Goal: Information Seeking & Learning: Learn about a topic

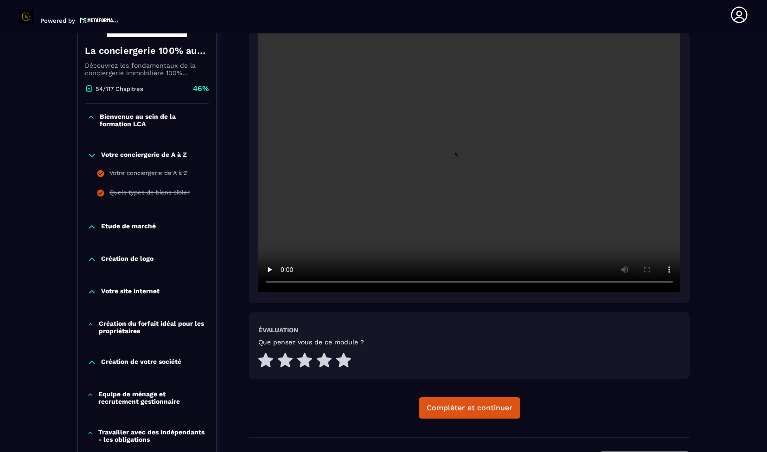
scroll to position [192, 0]
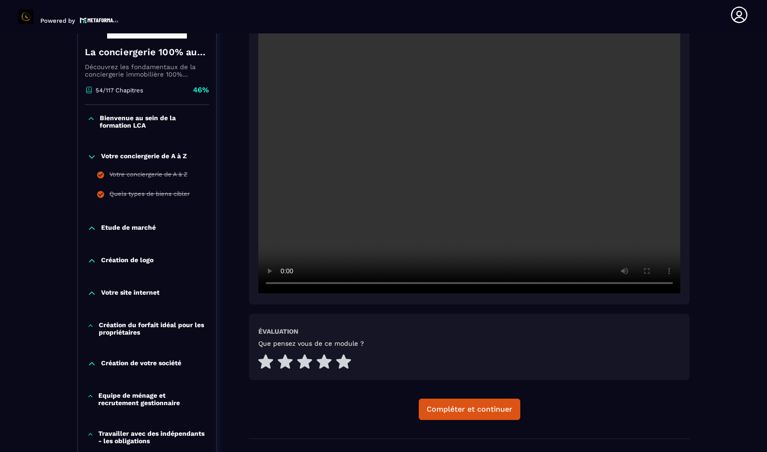
click at [331, 224] on video at bounding box center [469, 153] width 422 height 282
click at [353, 237] on video at bounding box center [469, 153] width 422 height 282
click at [427, 115] on video at bounding box center [469, 153] width 422 height 282
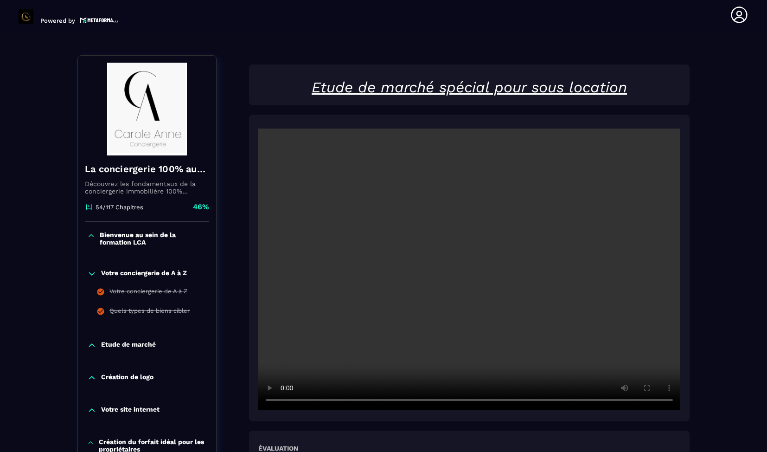
scroll to position [65, 0]
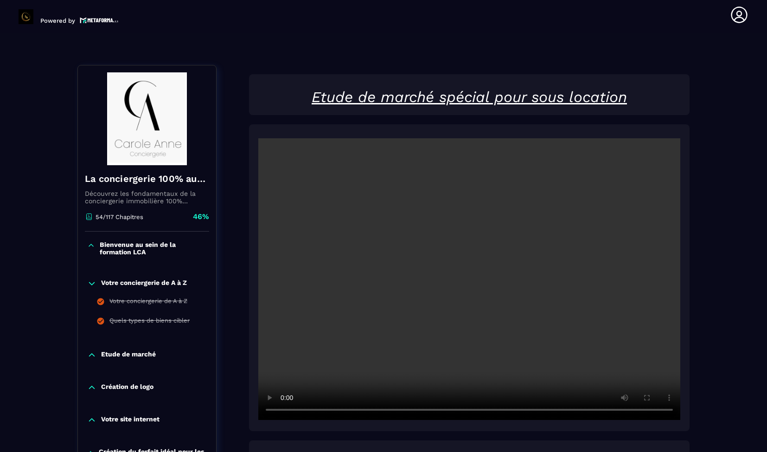
click at [330, 293] on video at bounding box center [469, 279] width 422 height 282
click at [385, 356] on video at bounding box center [469, 279] width 422 height 282
click at [551, 358] on video at bounding box center [469, 279] width 422 height 282
click at [354, 314] on video at bounding box center [469, 279] width 422 height 282
click at [387, 384] on video at bounding box center [469, 279] width 422 height 282
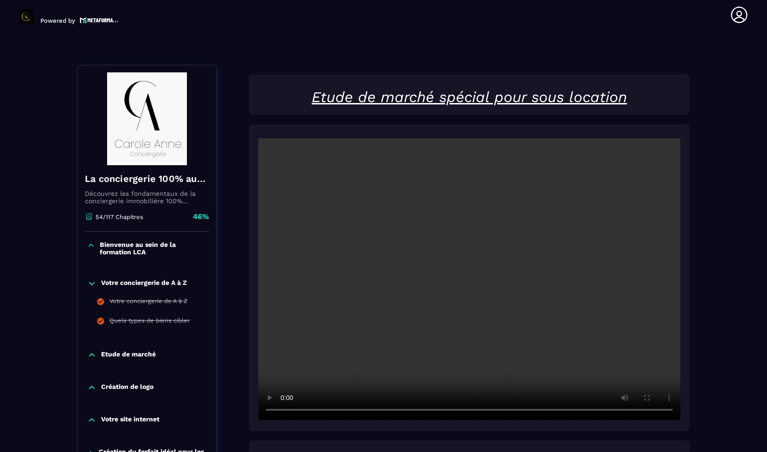
click at [387, 384] on video at bounding box center [469, 279] width 422 height 282
click at [408, 376] on video at bounding box center [469, 279] width 422 height 282
click at [461, 422] on div at bounding box center [469, 277] width 441 height 307
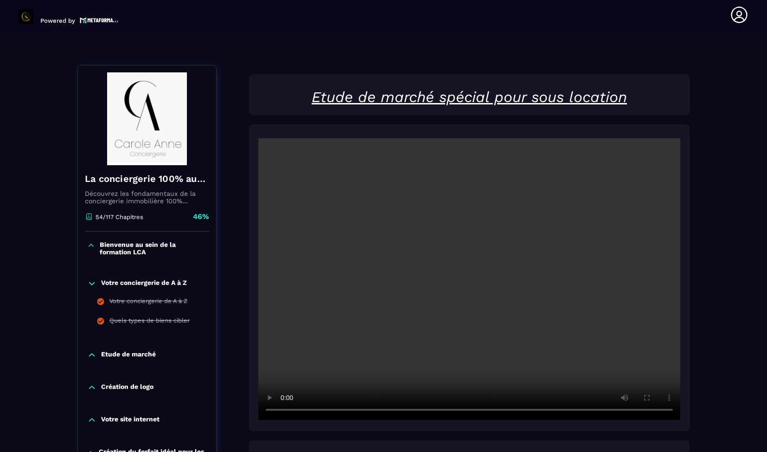
click at [465, 323] on video at bounding box center [469, 279] width 422 height 282
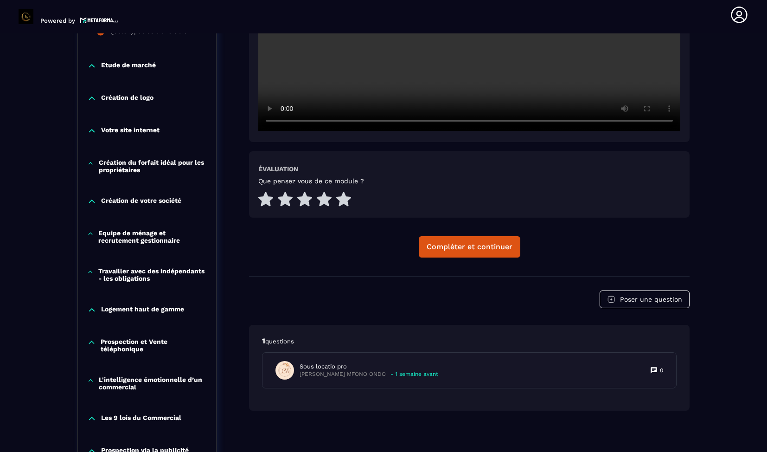
scroll to position [390, 0]
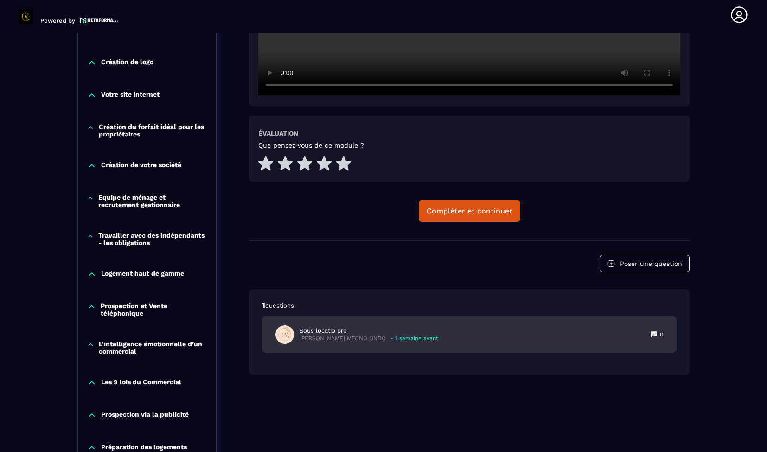
click at [395, 332] on p "Sous locatio pro" at bounding box center [369, 331] width 139 height 8
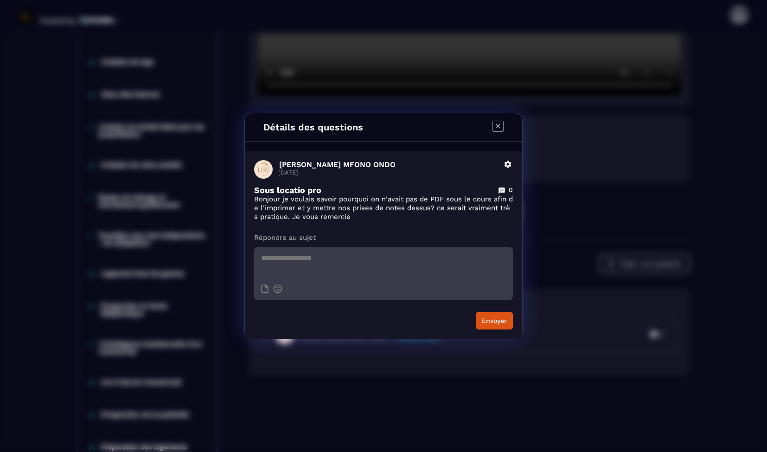
click at [502, 129] on icon "Modal window" at bounding box center [498, 126] width 11 height 11
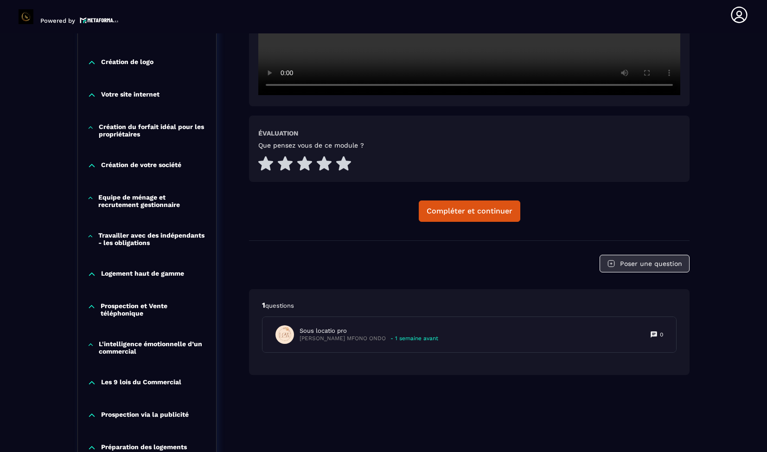
click at [645, 268] on button "Poser une question" at bounding box center [645, 264] width 90 height 18
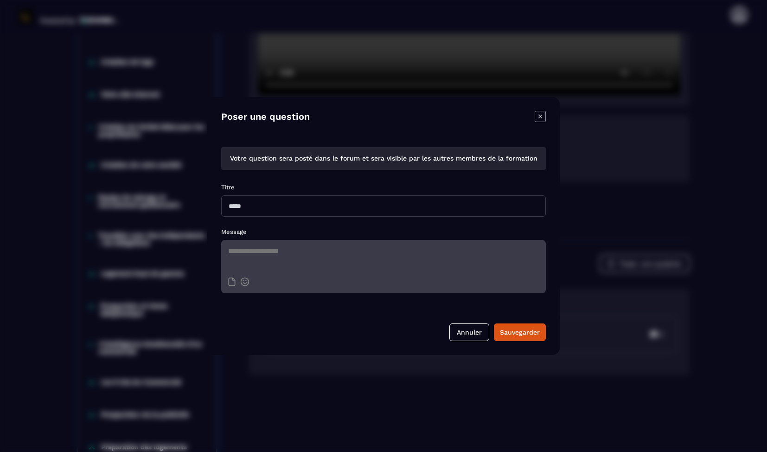
click at [430, 208] on input "Modal window" at bounding box center [383, 205] width 325 height 21
type input "*********"
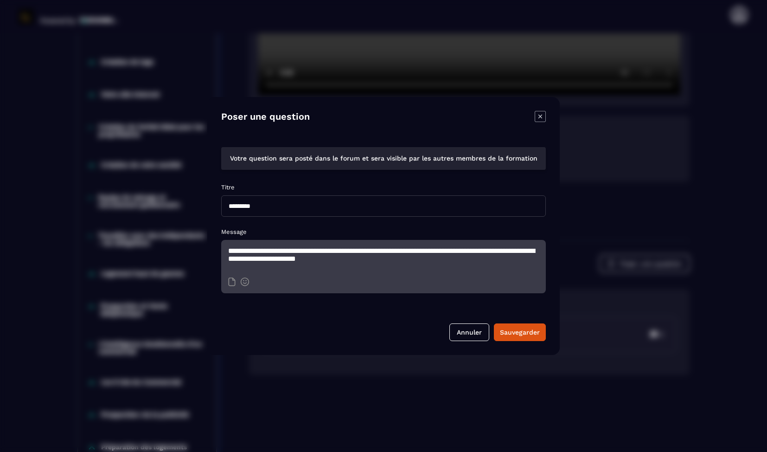
click at [366, 260] on textarea "**********" at bounding box center [383, 256] width 325 height 32
click at [464, 261] on textarea "**********" at bounding box center [383, 256] width 325 height 32
type textarea "**********"
click at [509, 332] on div "Sauvegarder" at bounding box center [520, 331] width 40 height 9
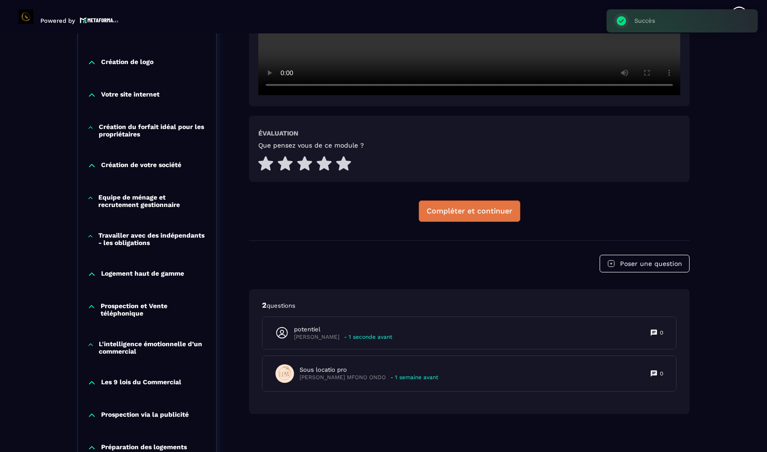
click at [452, 219] on button "Compléter et continuer" at bounding box center [470, 210] width 102 height 21
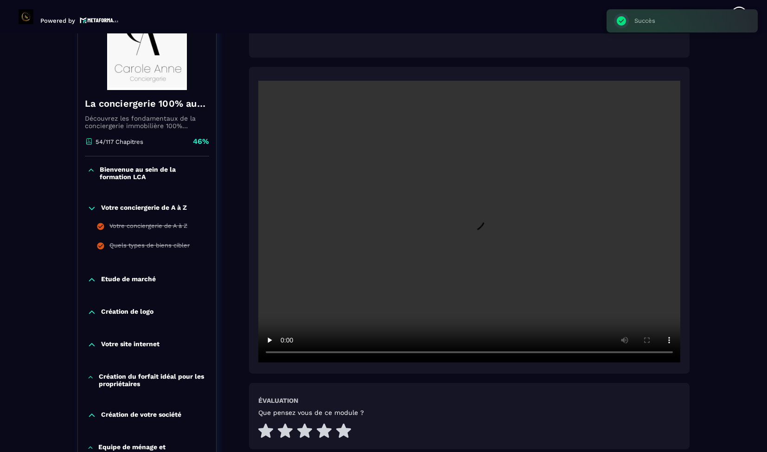
scroll to position [96, 0]
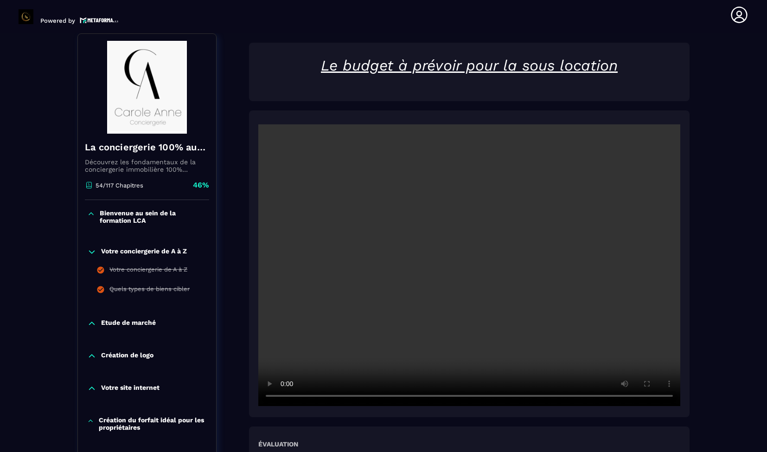
click at [389, 304] on video at bounding box center [469, 265] width 422 height 282
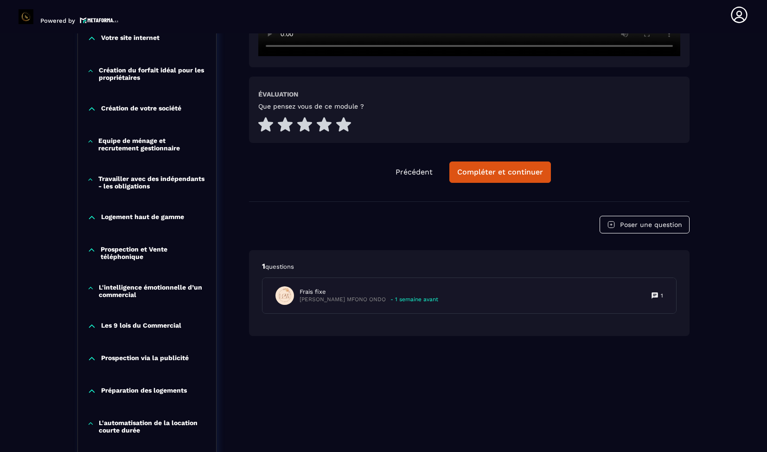
scroll to position [450, 0]
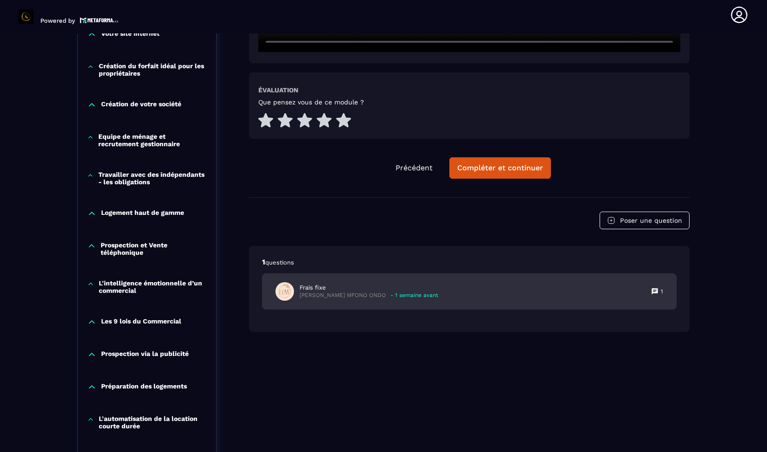
click at [417, 288] on p "Frais fixe" at bounding box center [369, 287] width 139 height 8
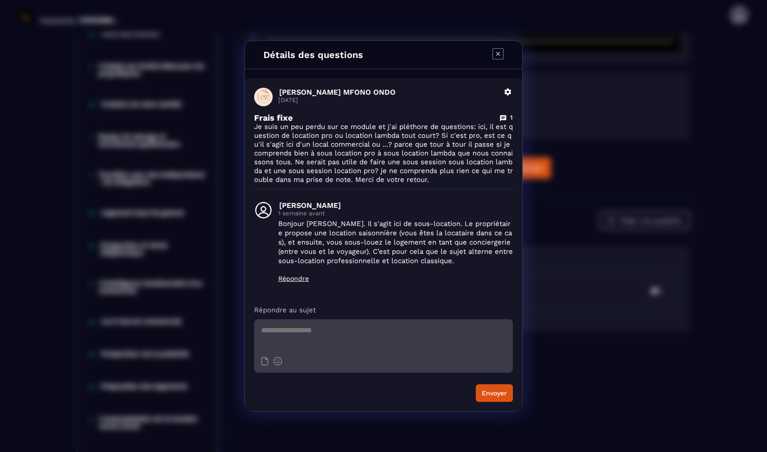
click at [498, 57] on icon "Modal window" at bounding box center [498, 53] width 11 height 11
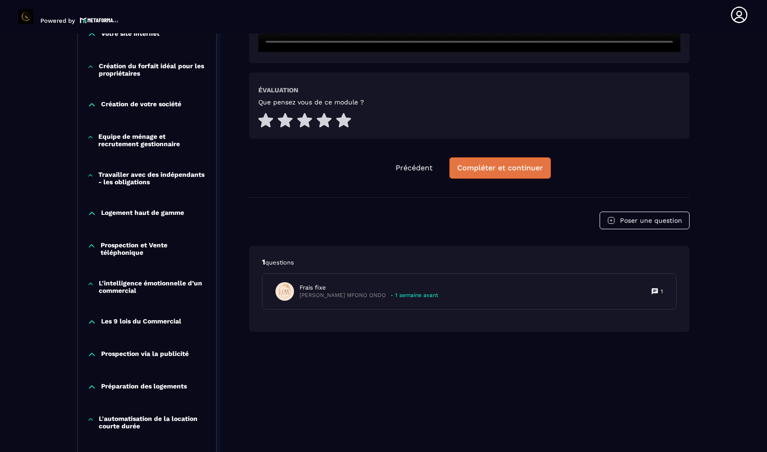
click at [499, 169] on div "Compléter et continuer" at bounding box center [500, 167] width 86 height 9
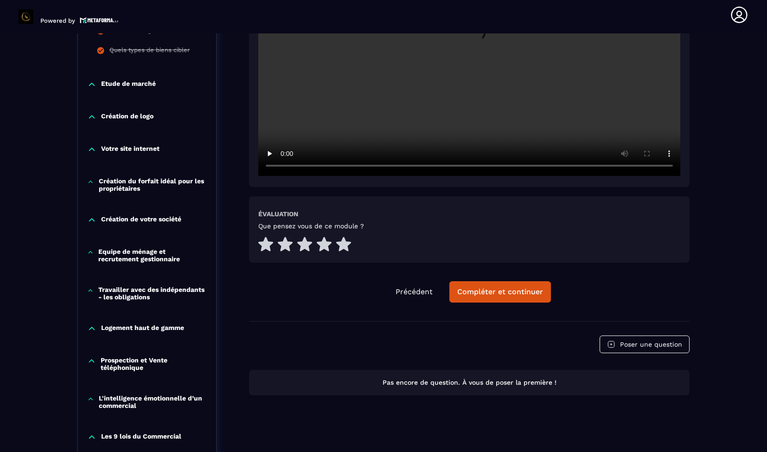
scroll to position [148, 0]
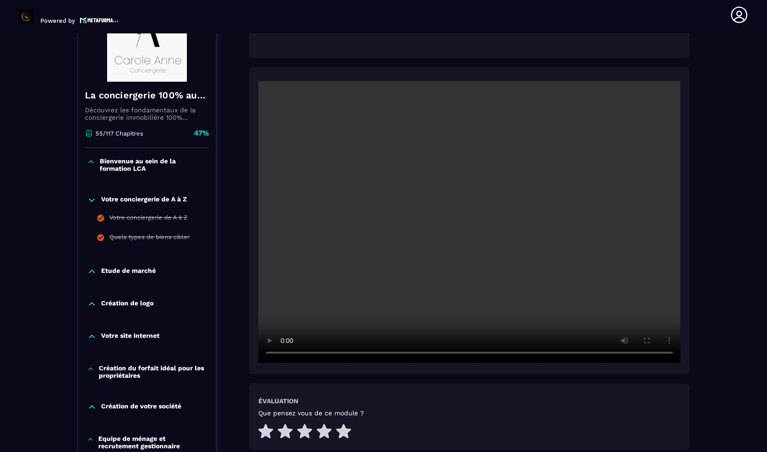
click at [380, 150] on video at bounding box center [469, 222] width 422 height 282
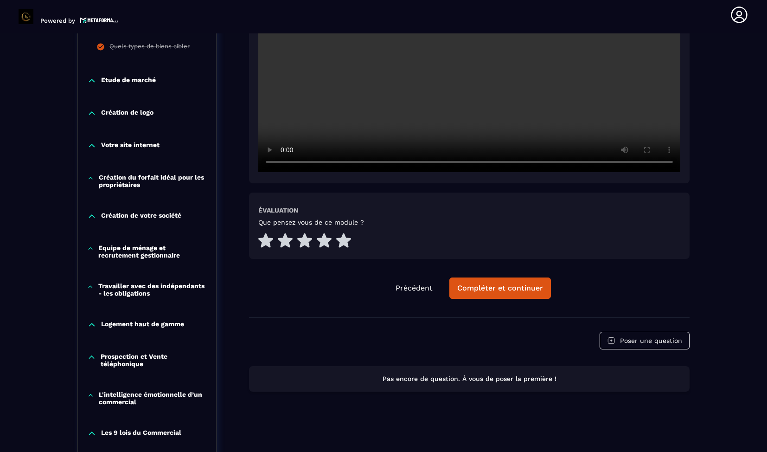
scroll to position [340, 0]
click at [640, 339] on button "Poser une question" at bounding box center [645, 340] width 90 height 18
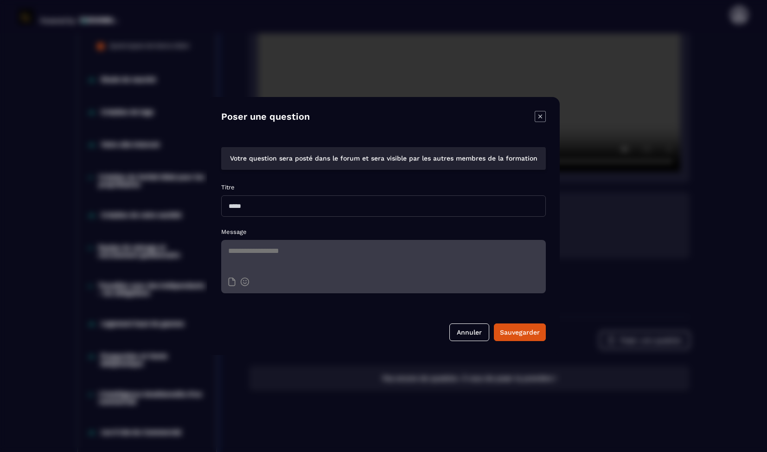
click at [335, 211] on input "Modal window" at bounding box center [383, 205] width 325 height 21
type input "**********"
click at [312, 251] on textarea "Modal window" at bounding box center [383, 256] width 325 height 32
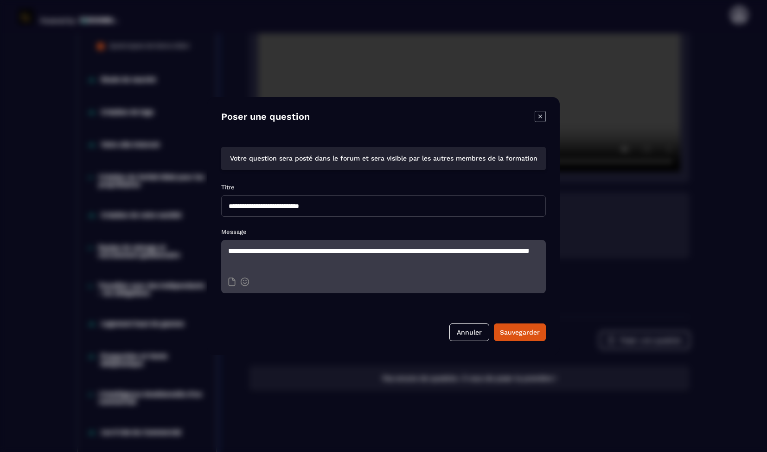
click at [312, 251] on textarea "**********" at bounding box center [383, 256] width 325 height 32
click at [337, 262] on textarea "**********" at bounding box center [383, 256] width 325 height 32
type textarea "**********"
click at [510, 337] on button "Sauvegarder" at bounding box center [520, 332] width 52 height 18
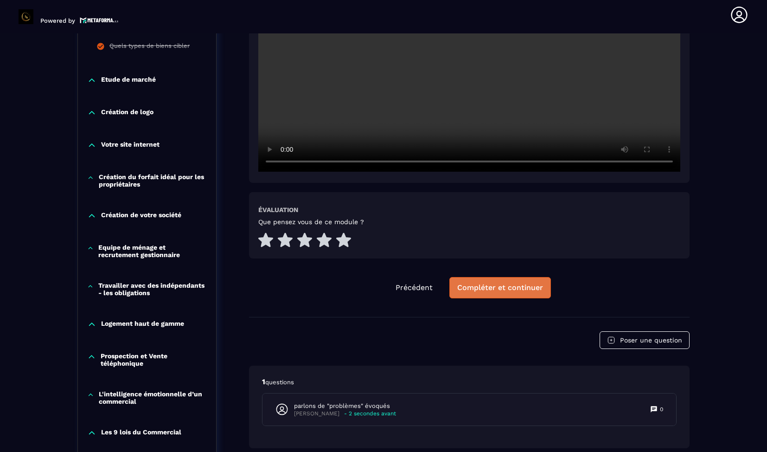
click at [514, 290] on div "Compléter et continuer" at bounding box center [500, 287] width 86 height 9
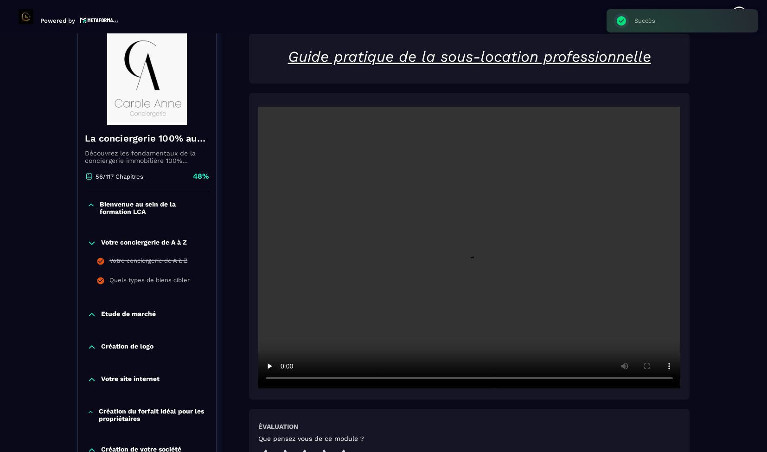
scroll to position [96, 0]
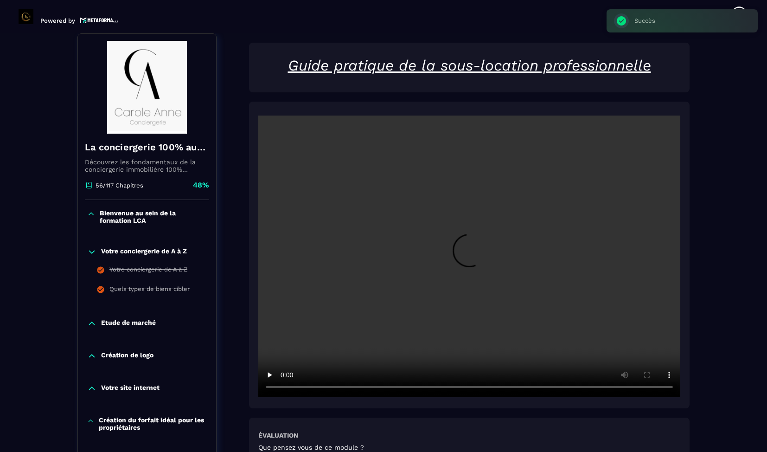
click at [440, 235] on video at bounding box center [469, 256] width 422 height 282
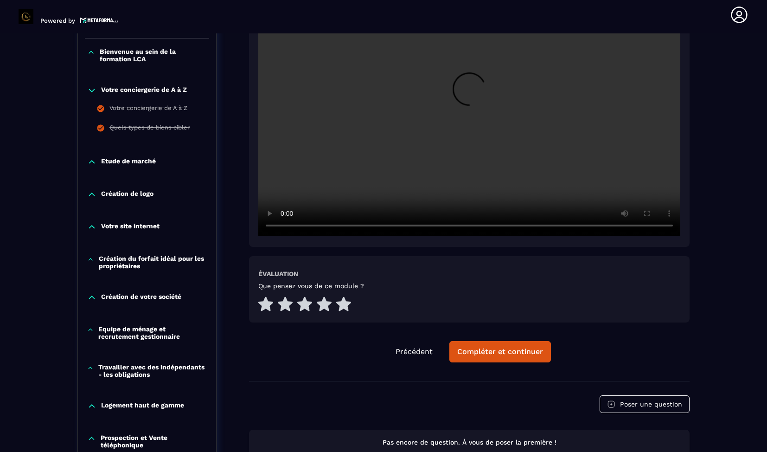
scroll to position [261, 0]
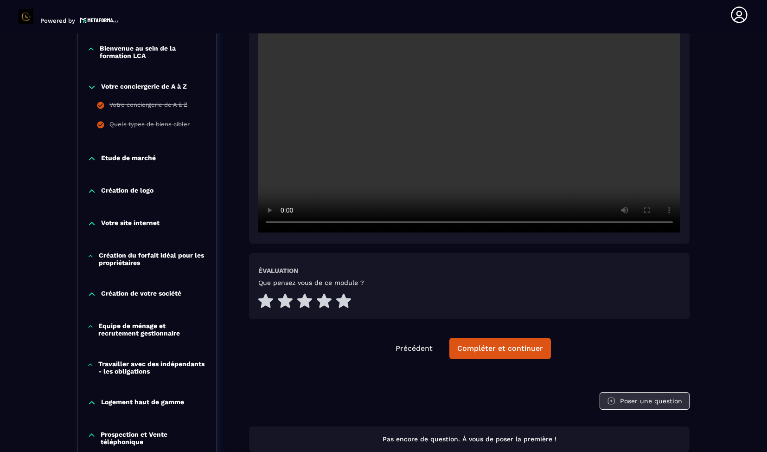
click at [616, 401] on icon at bounding box center [611, 401] width 8 height 8
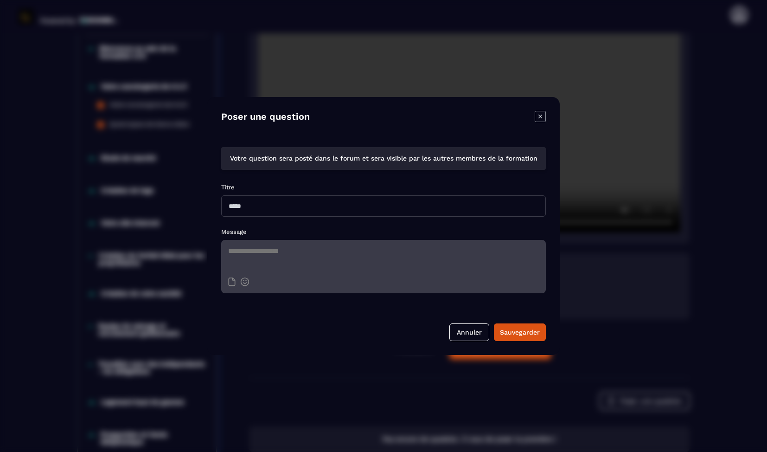
click at [413, 206] on input "Modal window" at bounding box center [383, 205] width 325 height 21
type input "*******"
click at [377, 262] on textarea "Modal window" at bounding box center [383, 256] width 325 height 32
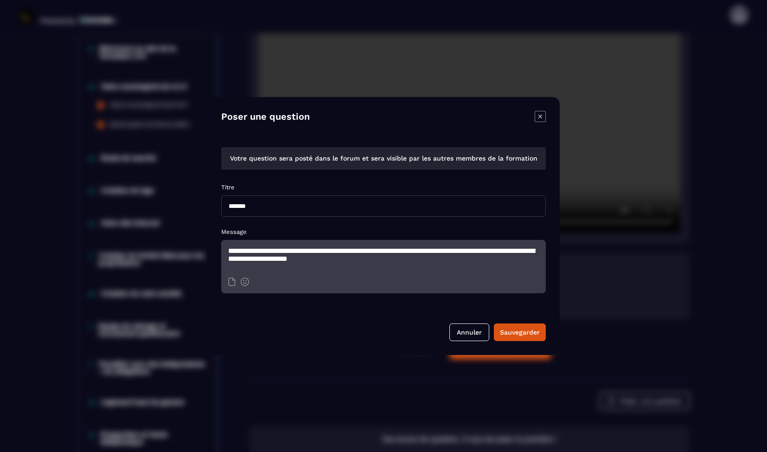
drag, startPoint x: 414, startPoint y: 259, endPoint x: 332, endPoint y: 262, distance: 82.1
click at [332, 262] on textarea "**********" at bounding box center [383, 256] width 325 height 32
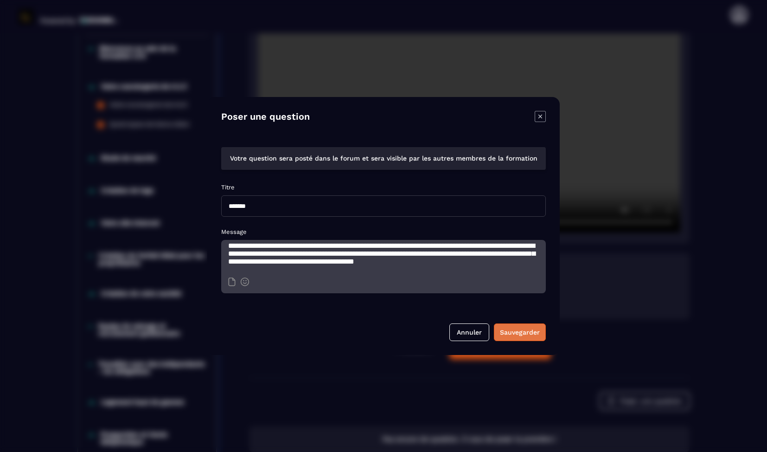
scroll to position [19, 0]
type textarea "**********"
click at [529, 338] on button "Sauvegarder" at bounding box center [520, 332] width 52 height 18
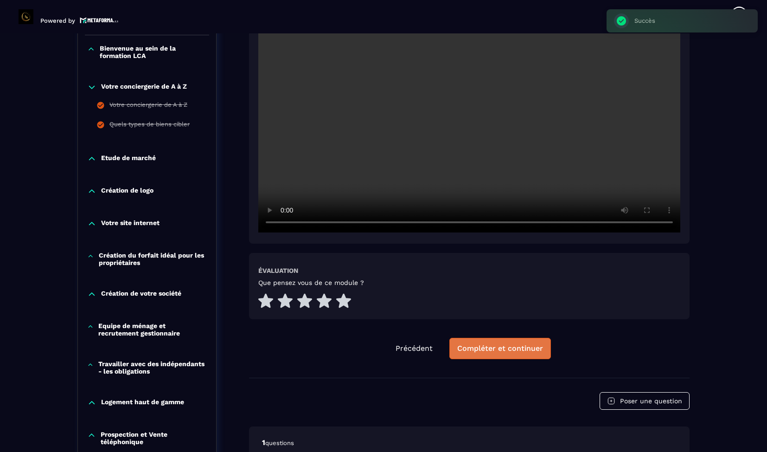
click at [522, 354] on button "Compléter et continuer" at bounding box center [500, 348] width 102 height 21
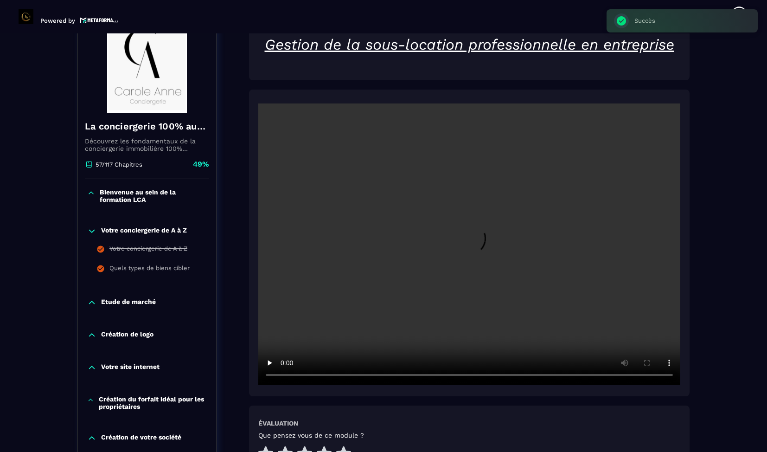
scroll to position [96, 0]
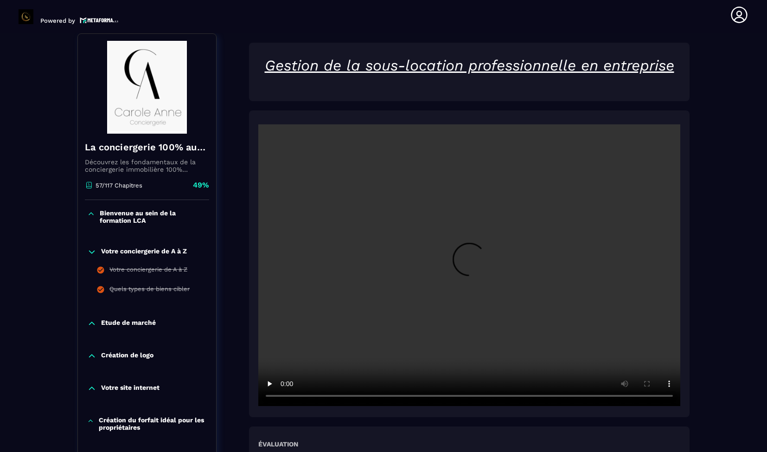
click at [516, 315] on video at bounding box center [469, 265] width 422 height 282
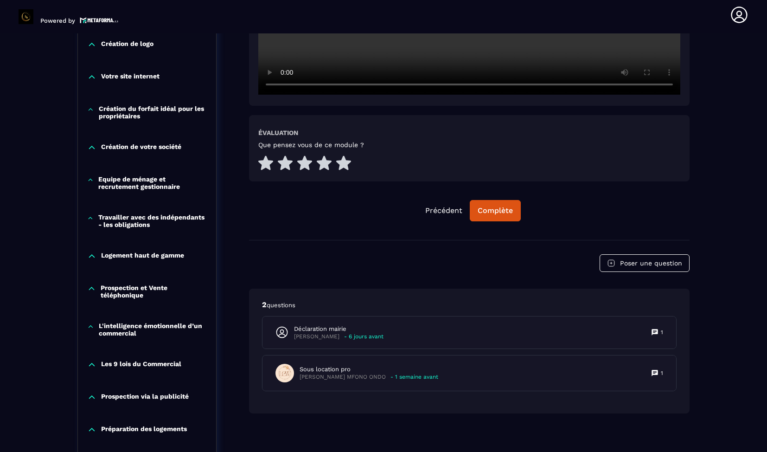
scroll to position [411, 0]
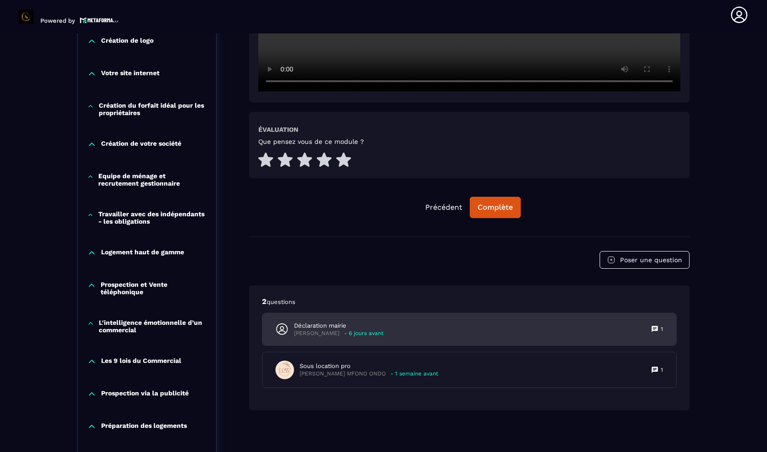
click at [428, 328] on div "Déclaration mairie [PERSON_NAME] - 6 jours avant 1" at bounding box center [470, 329] width 414 height 32
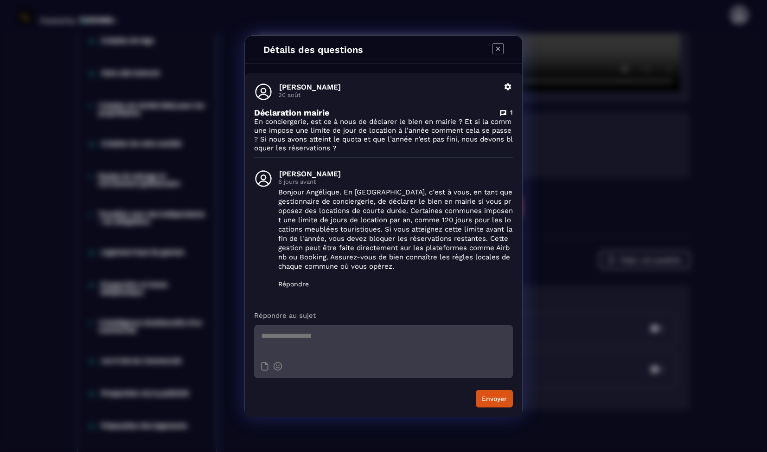
click at [502, 45] on icon "Modal window" at bounding box center [498, 48] width 11 height 11
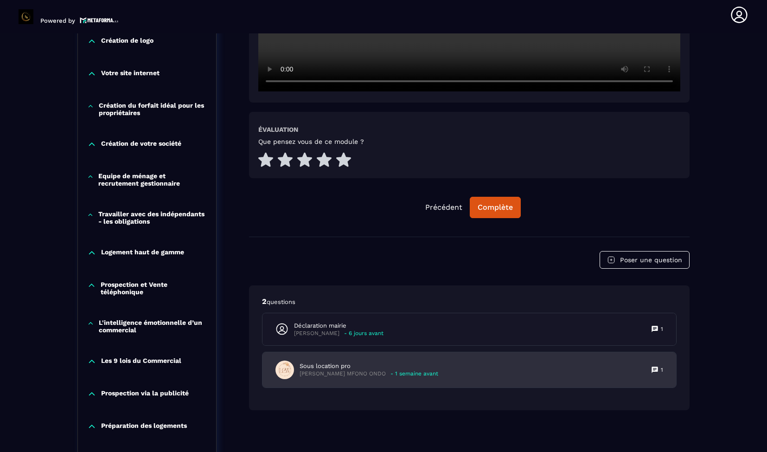
click at [427, 371] on p "- 1 semaine avant" at bounding box center [415, 373] width 48 height 7
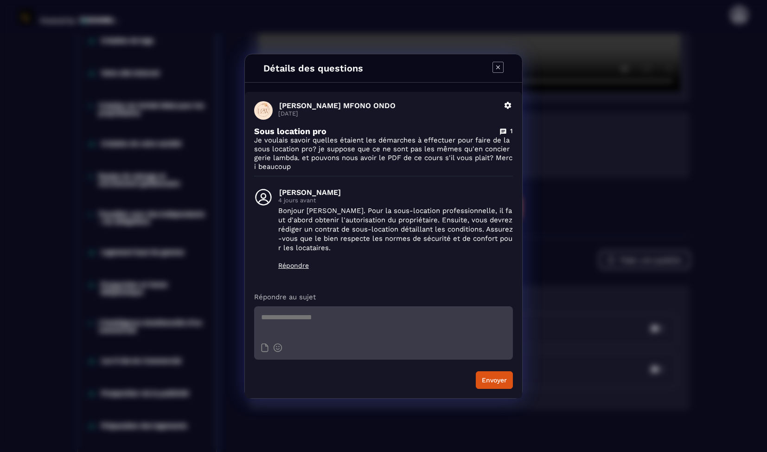
click at [500, 66] on icon "Modal window" at bounding box center [498, 67] width 11 height 11
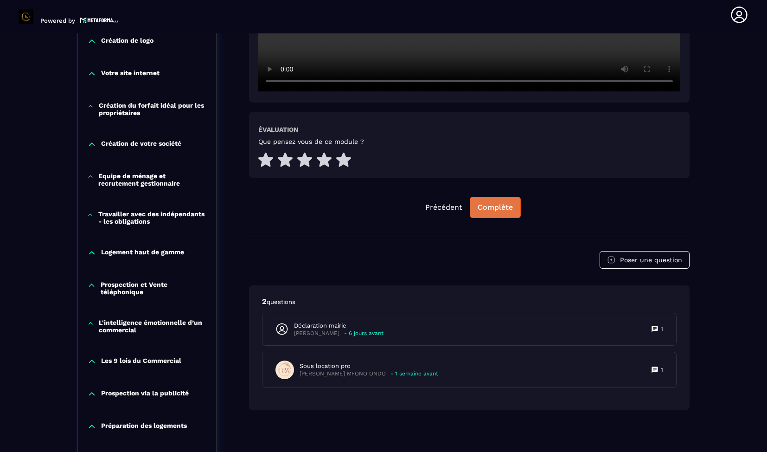
click at [508, 212] on button "Complète" at bounding box center [495, 207] width 51 height 21
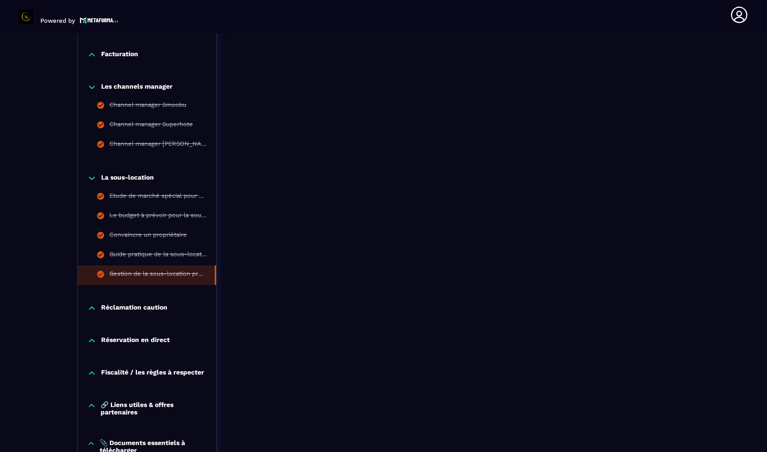
scroll to position [894, 0]
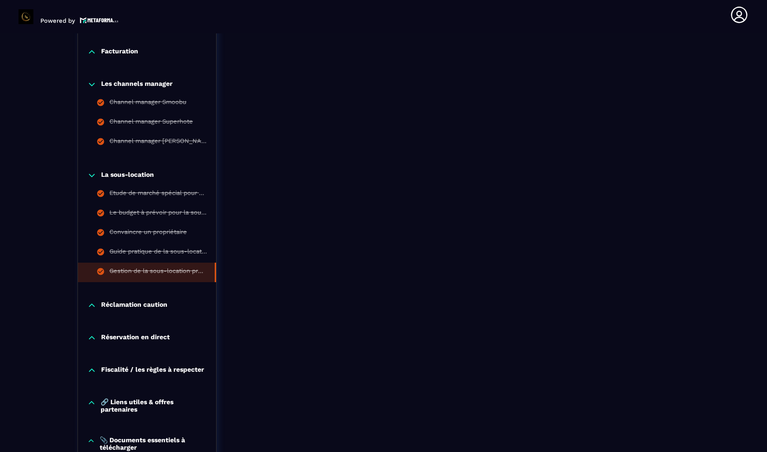
click at [143, 310] on p "Réclamation caution" at bounding box center [134, 305] width 66 height 9
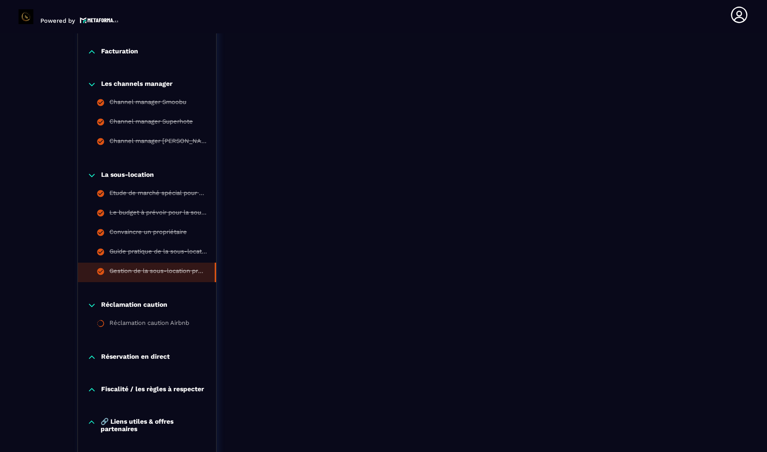
click at [131, 358] on p "Réservation en direct" at bounding box center [135, 357] width 69 height 9
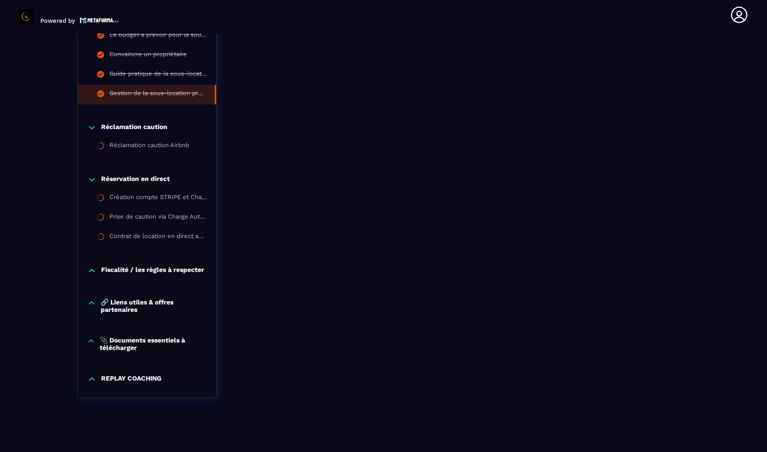
scroll to position [1073, 0]
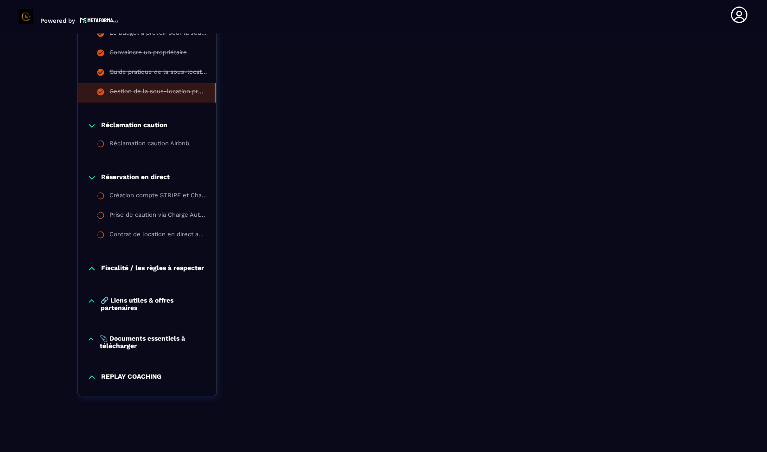
click at [142, 273] on p "Fiscalité / les règles à respecter" at bounding box center [152, 268] width 103 height 9
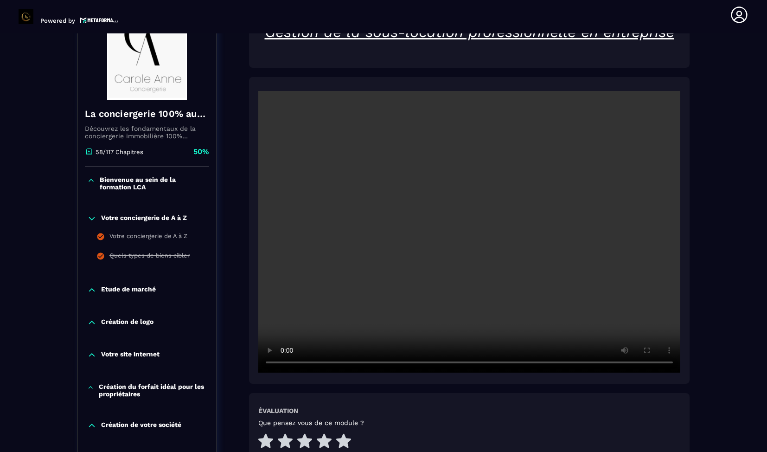
scroll to position [124, 0]
